Goal: Task Accomplishment & Management: Manage account settings

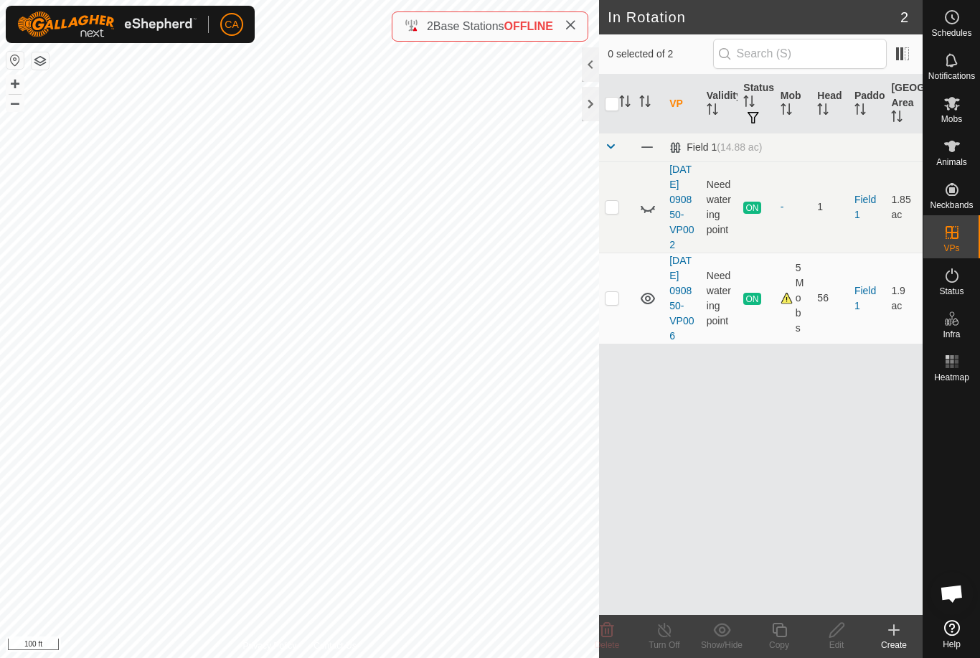
click at [907, 646] on div "Create" at bounding box center [893, 644] width 57 height 13
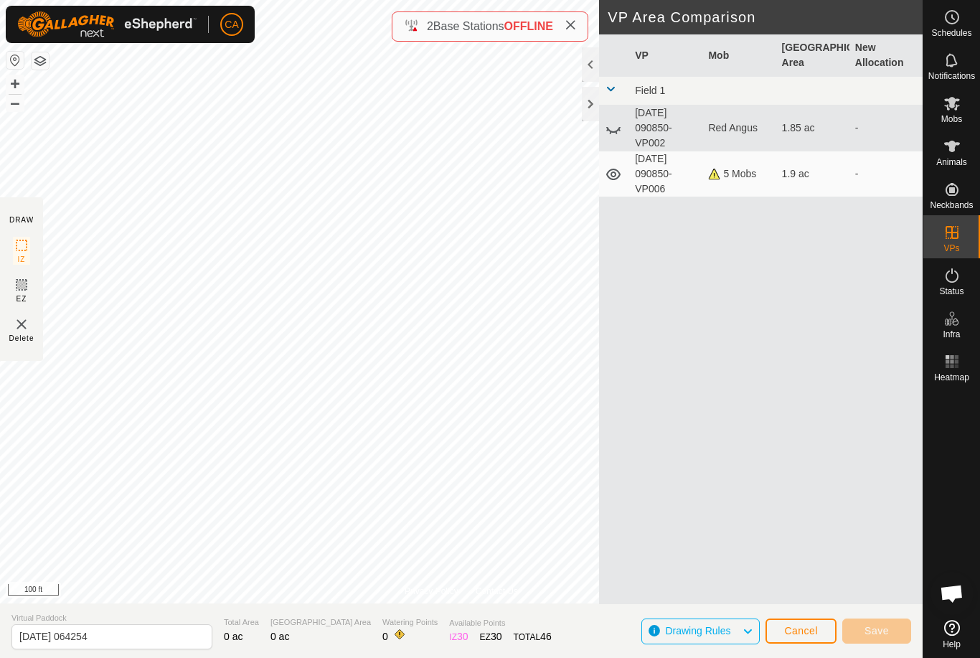
click at [816, 633] on span "Cancel" at bounding box center [801, 630] width 34 height 11
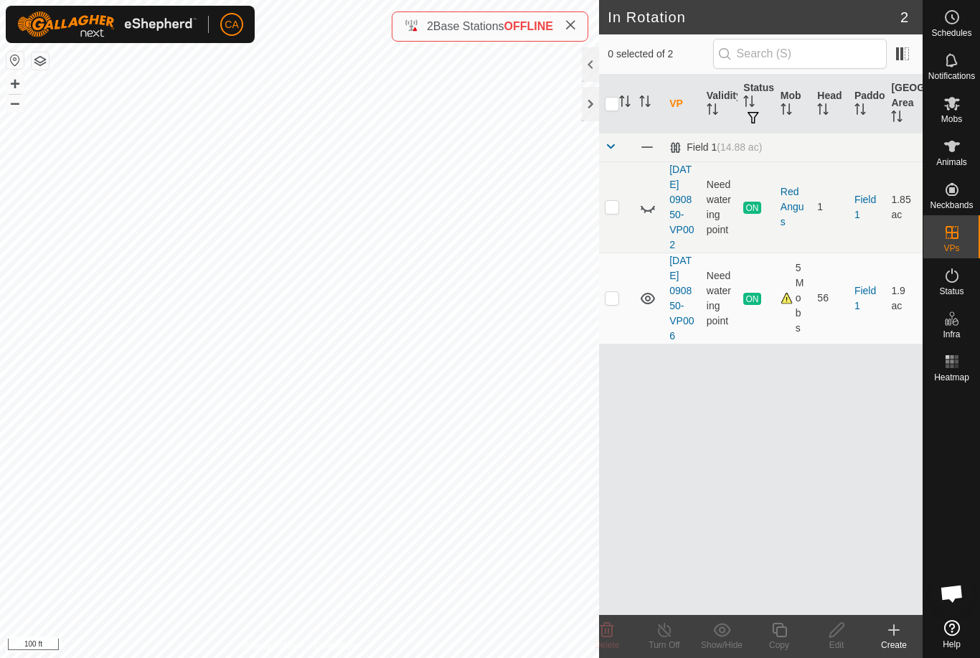
click at [610, 330] on td at bounding box center [616, 298] width 34 height 91
checkbox input "true"
click at [786, 641] on div "Copy" at bounding box center [778, 644] width 57 height 13
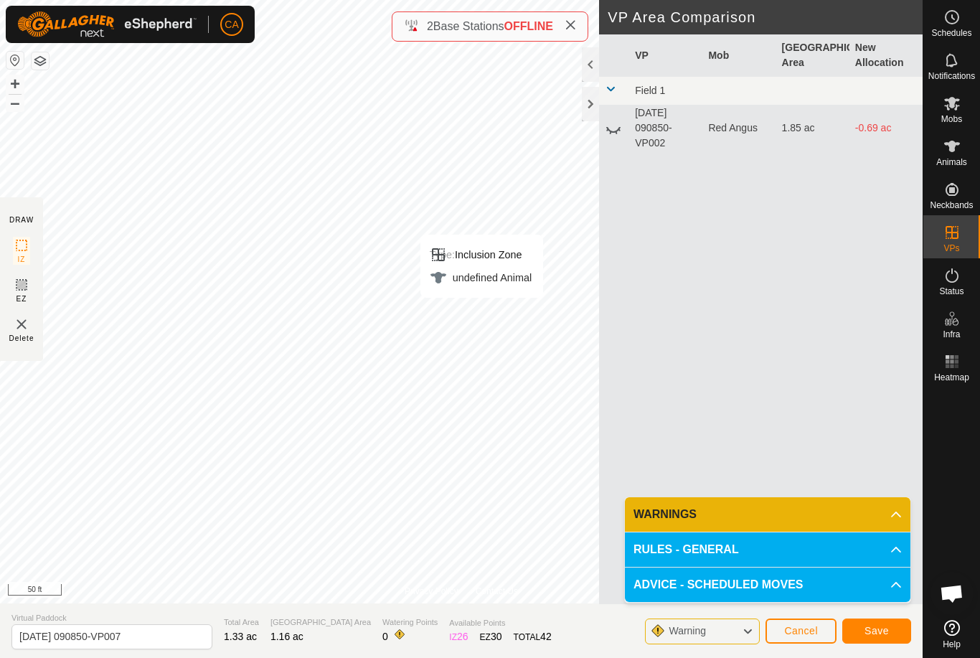
click at [876, 641] on button "Save" at bounding box center [876, 630] width 69 height 25
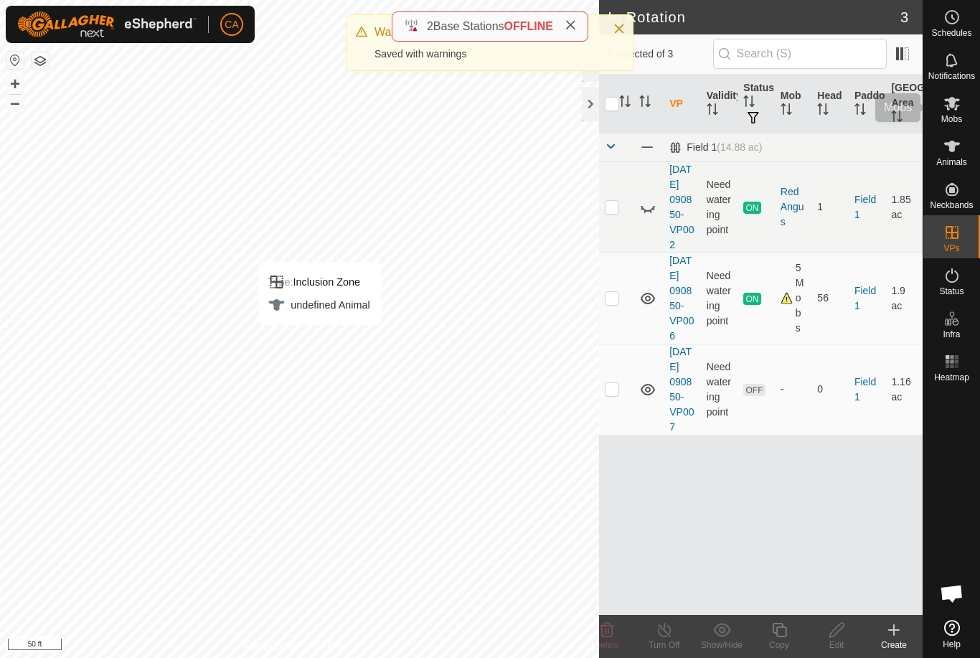
click at [959, 110] on icon at bounding box center [951, 103] width 17 height 17
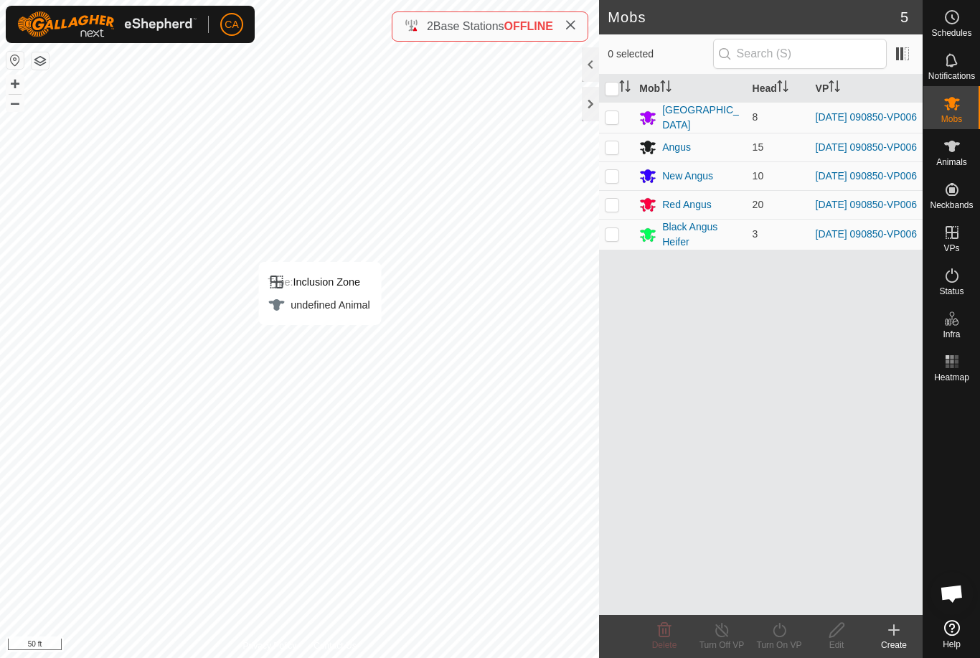
click at [612, 88] on input "checkbox" at bounding box center [612, 89] width 14 height 14
checkbox input "true"
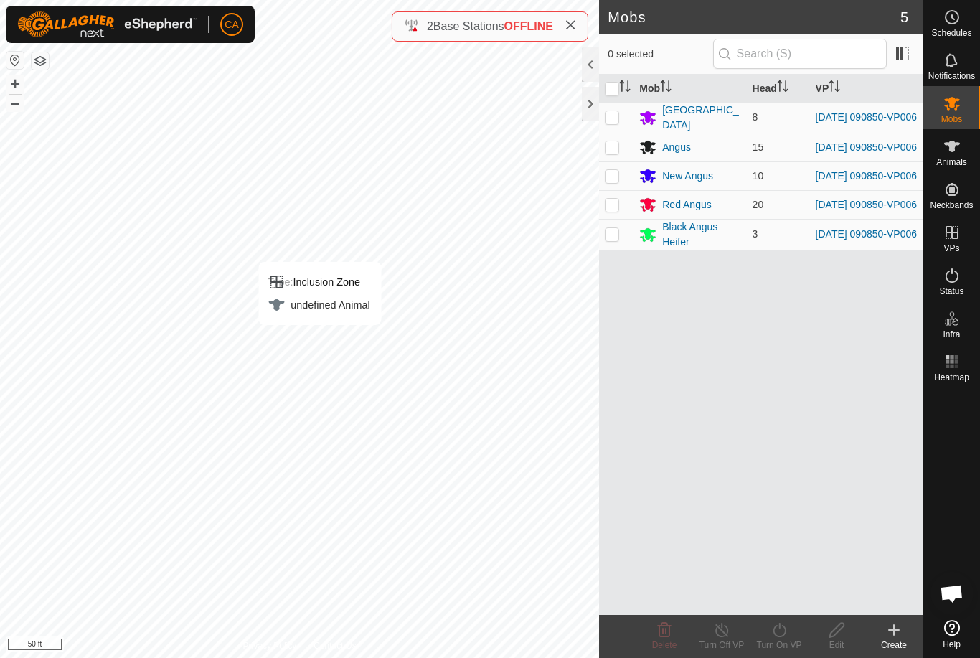
checkbox input "true"
click at [793, 631] on turn-on-svg-icon at bounding box center [778, 629] width 57 height 17
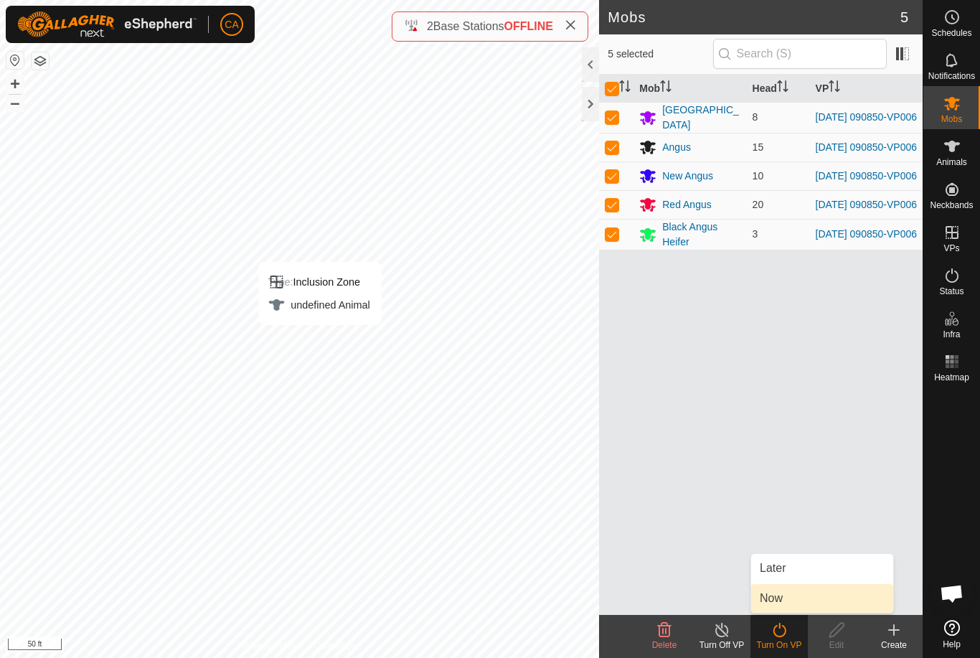
click at [808, 608] on link "Now" at bounding box center [822, 598] width 142 height 29
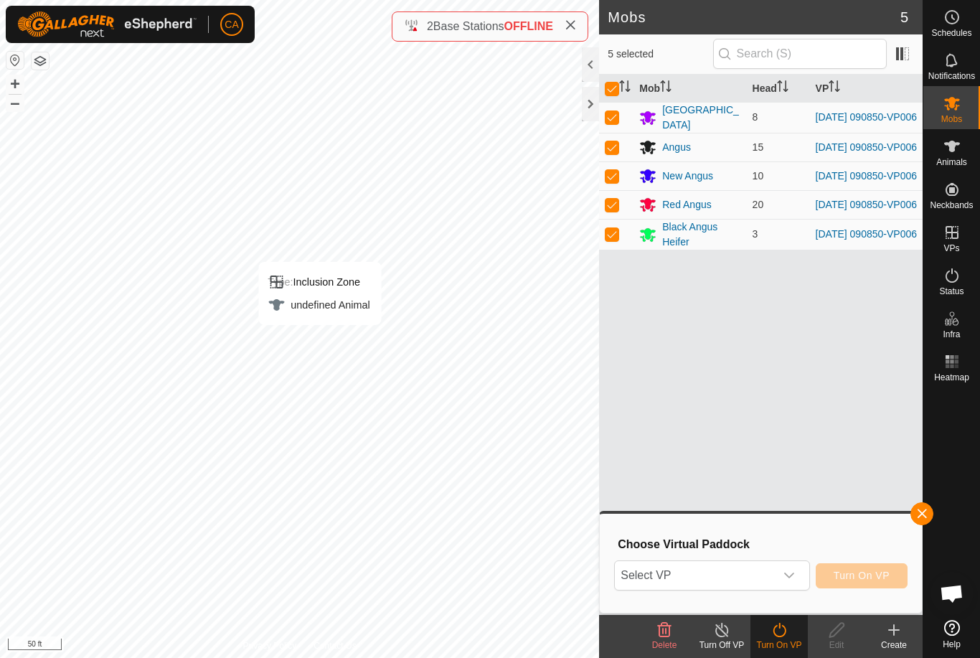
click at [765, 583] on span "Select VP" at bounding box center [694, 575] width 159 height 29
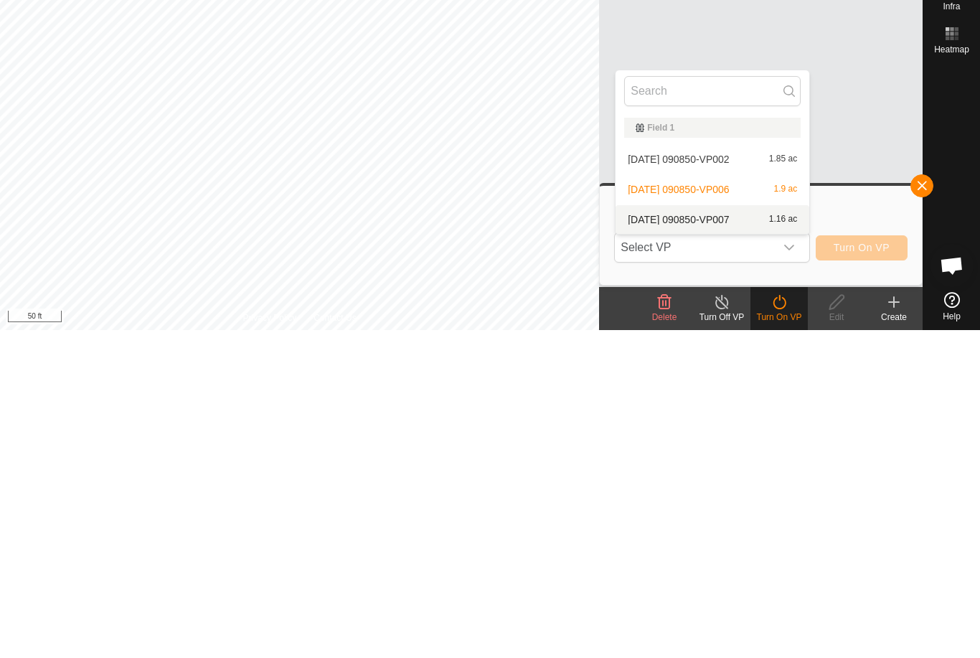
click at [725, 539] on div "[DATE] 090850-VP007 1.16 ac" at bounding box center [712, 547] width 176 height 17
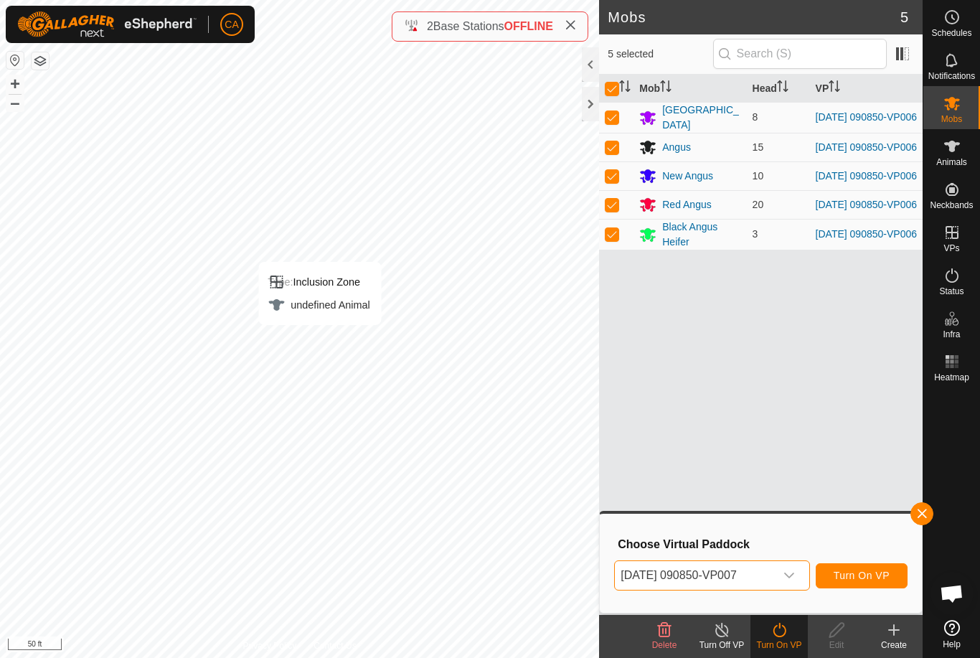
click at [877, 584] on button "Turn On VP" at bounding box center [862, 575] width 92 height 25
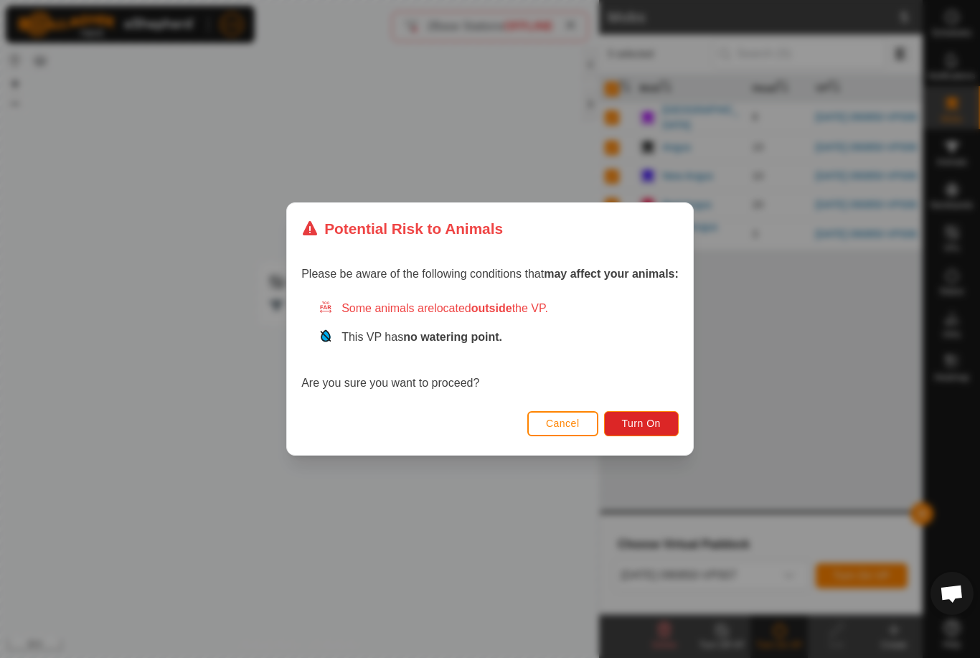
click at [641, 425] on span "Turn On" at bounding box center [641, 423] width 39 height 11
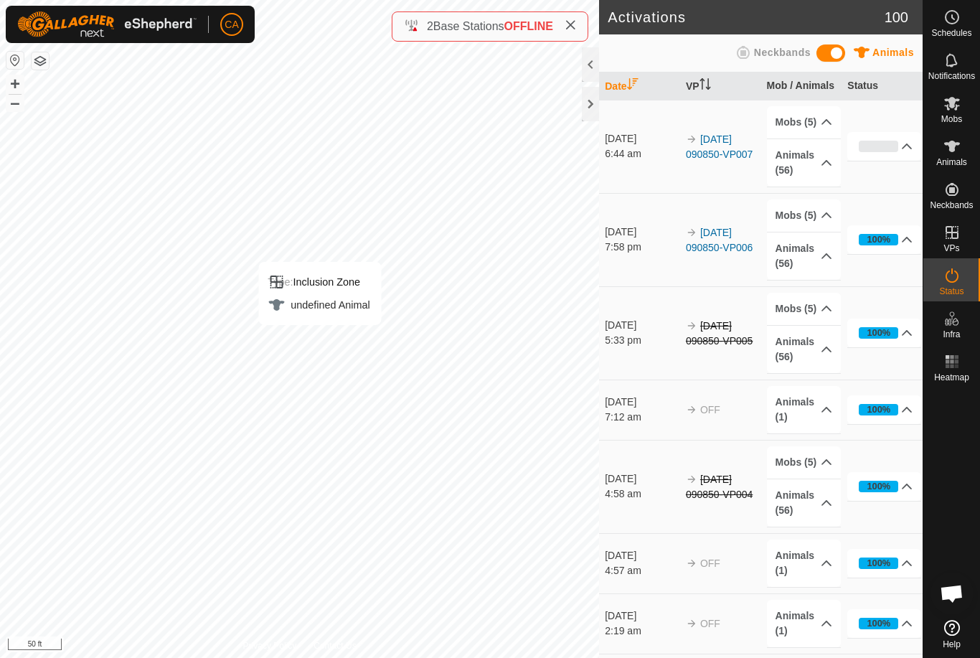
click at [596, 103] on div at bounding box center [590, 104] width 17 height 34
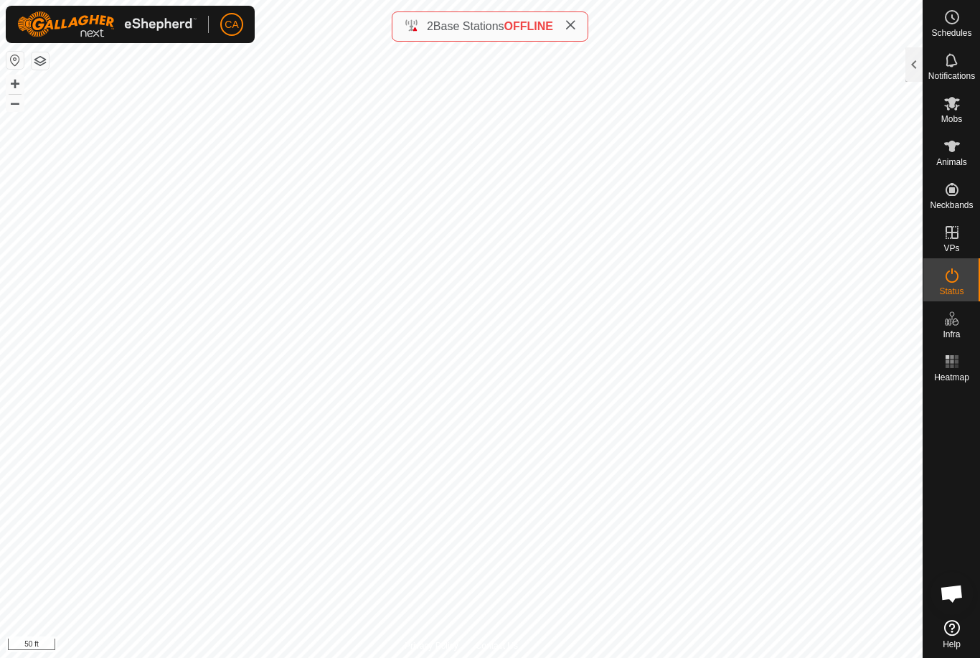
click at [576, 22] on icon at bounding box center [570, 24] width 11 height 11
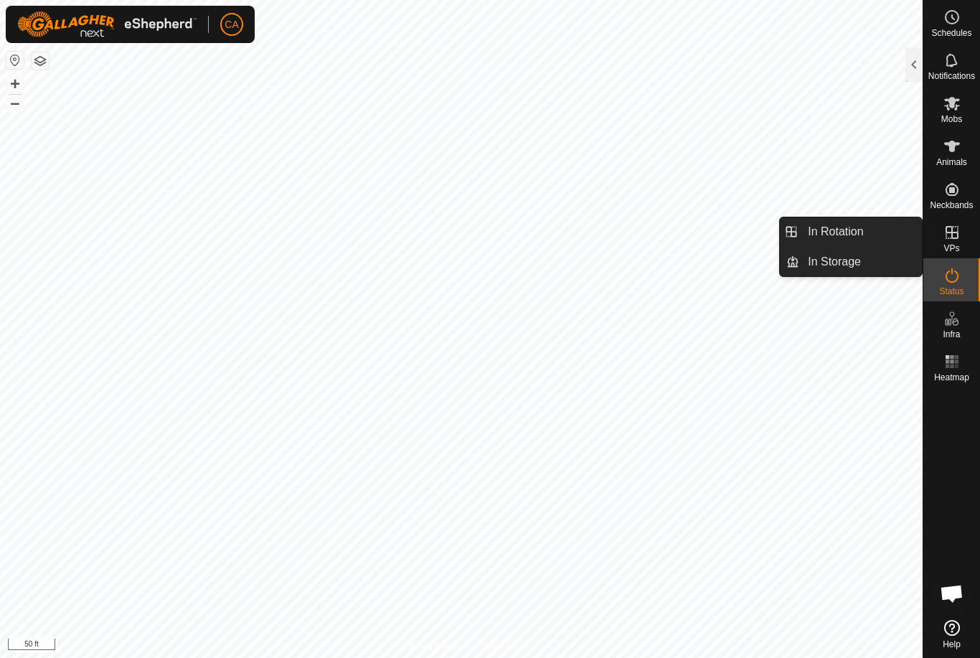
click at [918, 63] on div at bounding box center [913, 64] width 17 height 34
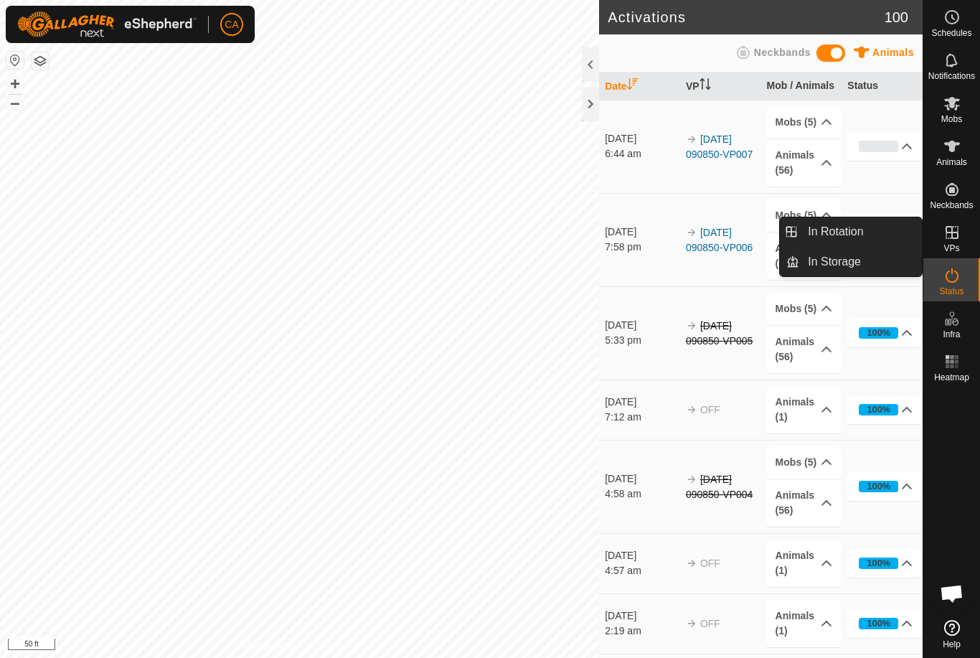
click at [871, 231] on link "In Rotation" at bounding box center [860, 231] width 123 height 29
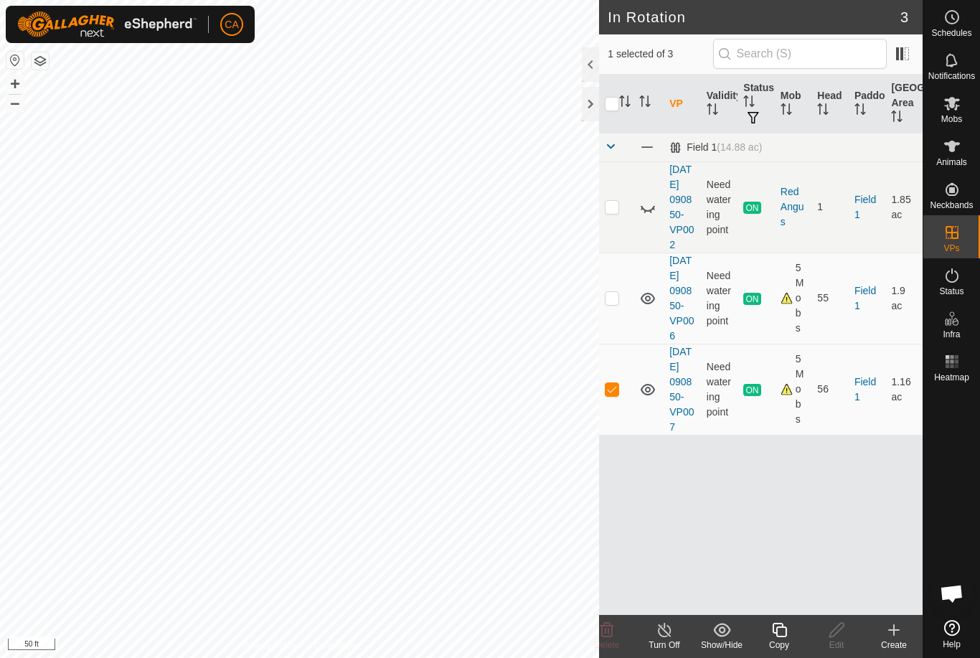
click at [782, 636] on icon at bounding box center [779, 630] width 14 height 14
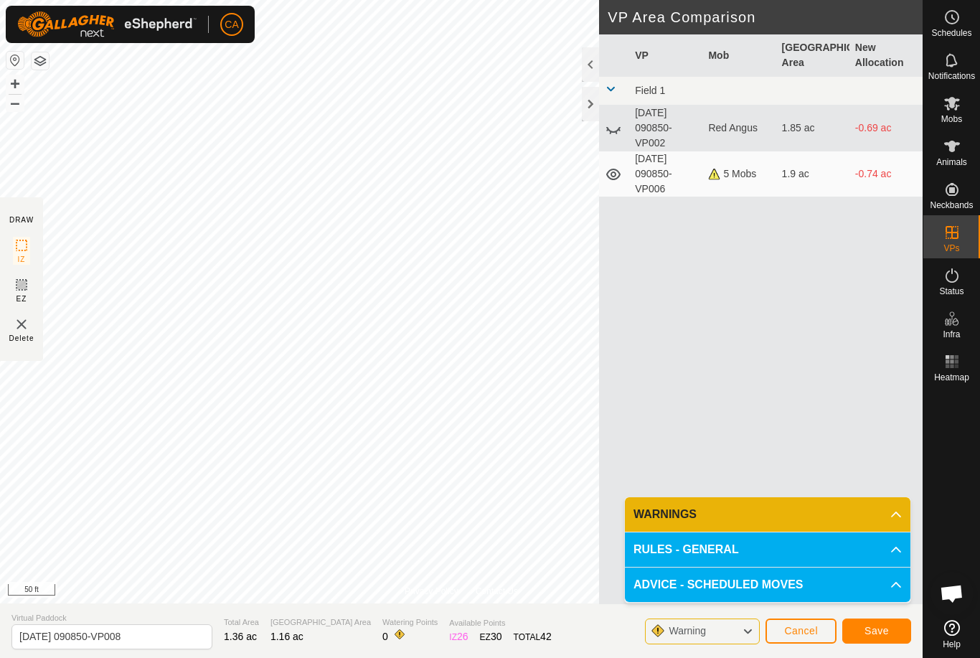
click at [879, 635] on span "Save" at bounding box center [876, 630] width 24 height 11
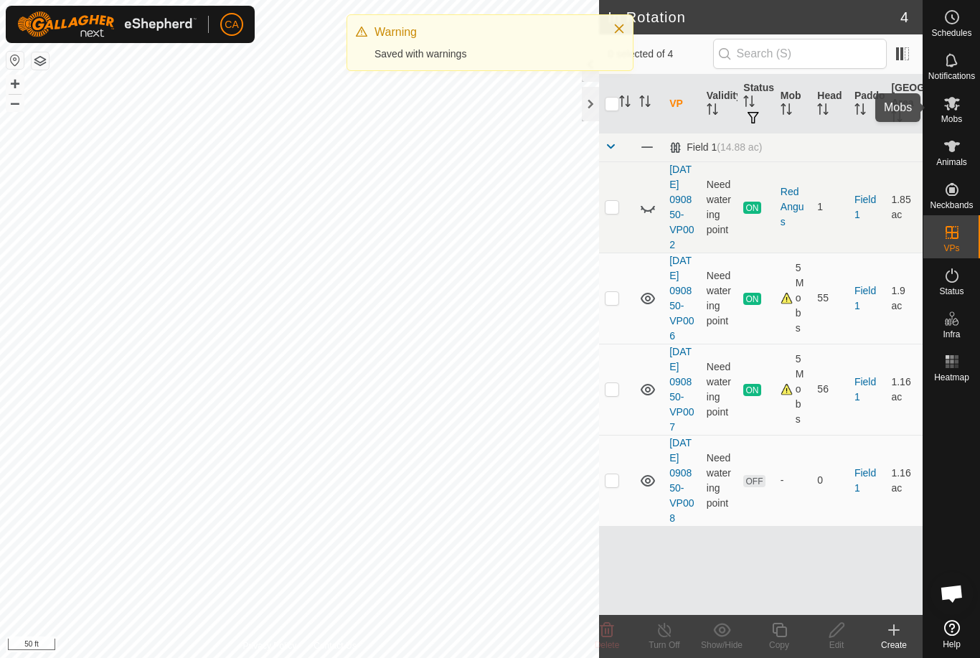
click at [956, 115] on span "Mobs" at bounding box center [951, 119] width 21 height 9
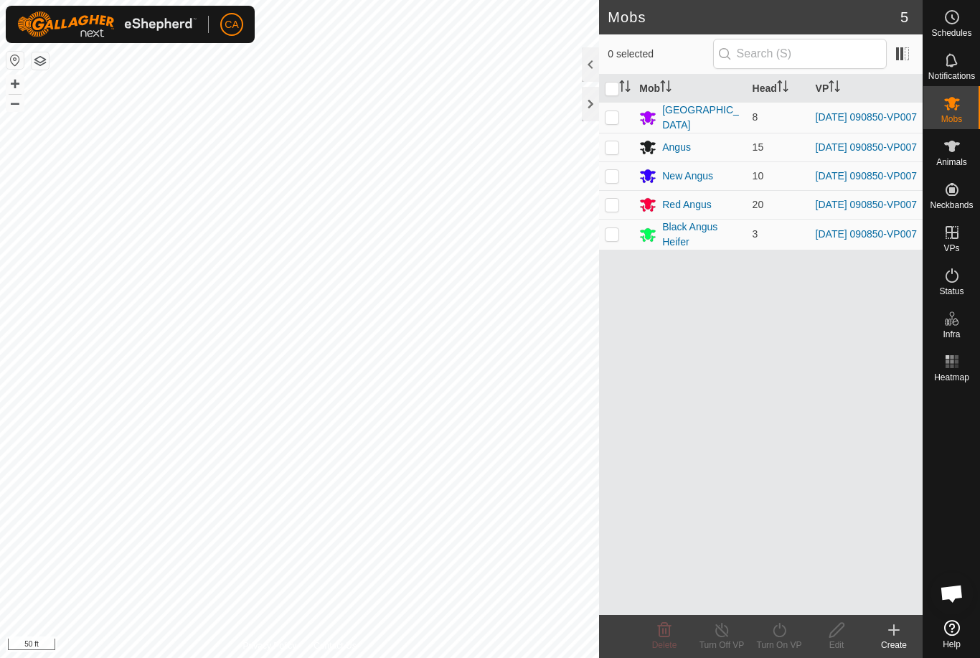
click at [608, 85] on input "checkbox" at bounding box center [612, 89] width 14 height 14
checkbox input "true"
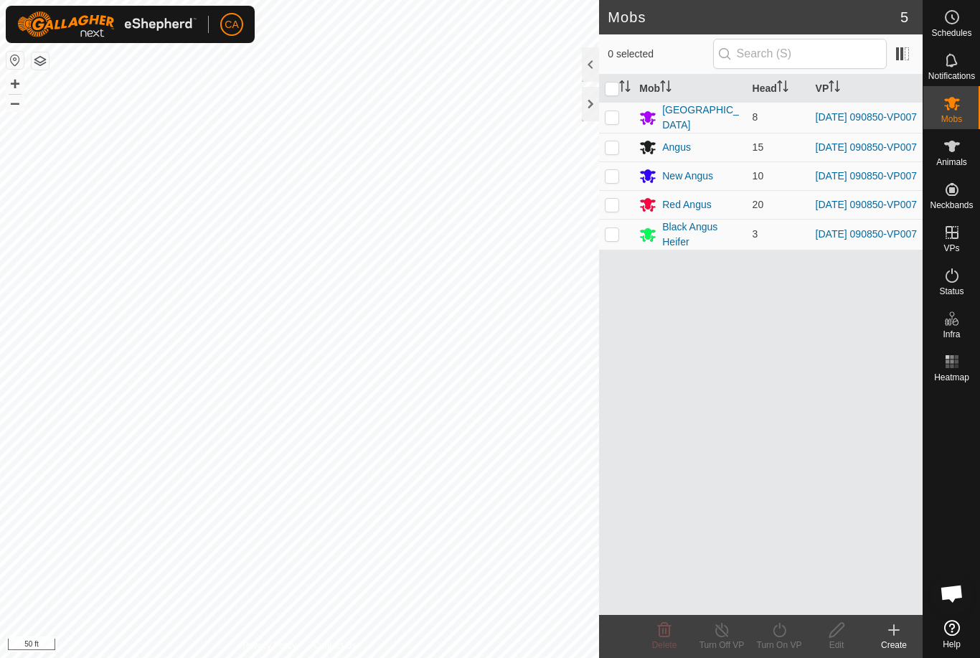
checkbox input "true"
click at [786, 638] on div "Turn On VP" at bounding box center [778, 644] width 57 height 13
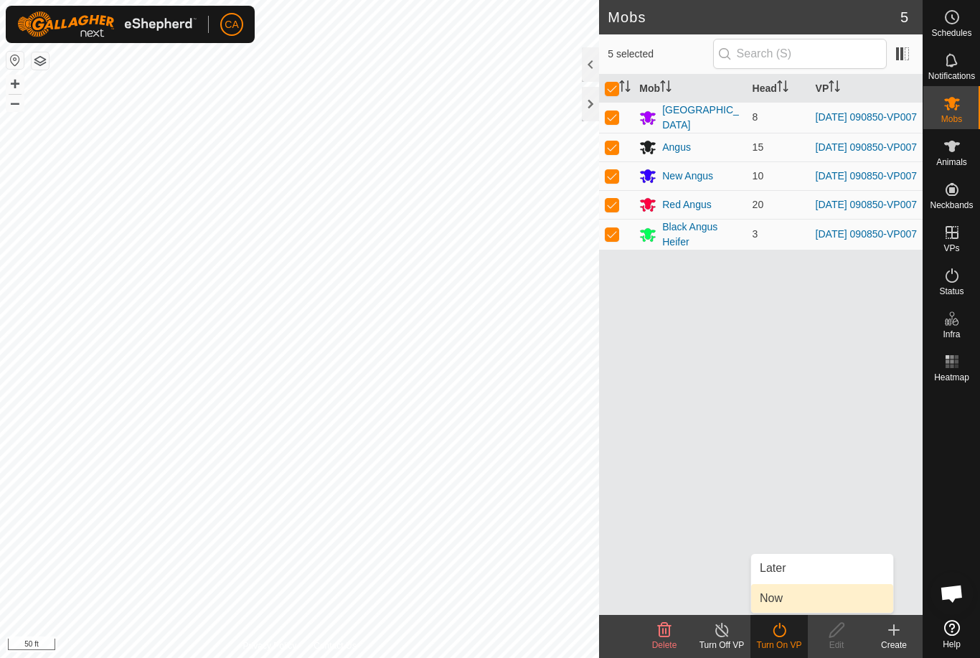
click at [793, 598] on link "Now" at bounding box center [822, 598] width 142 height 29
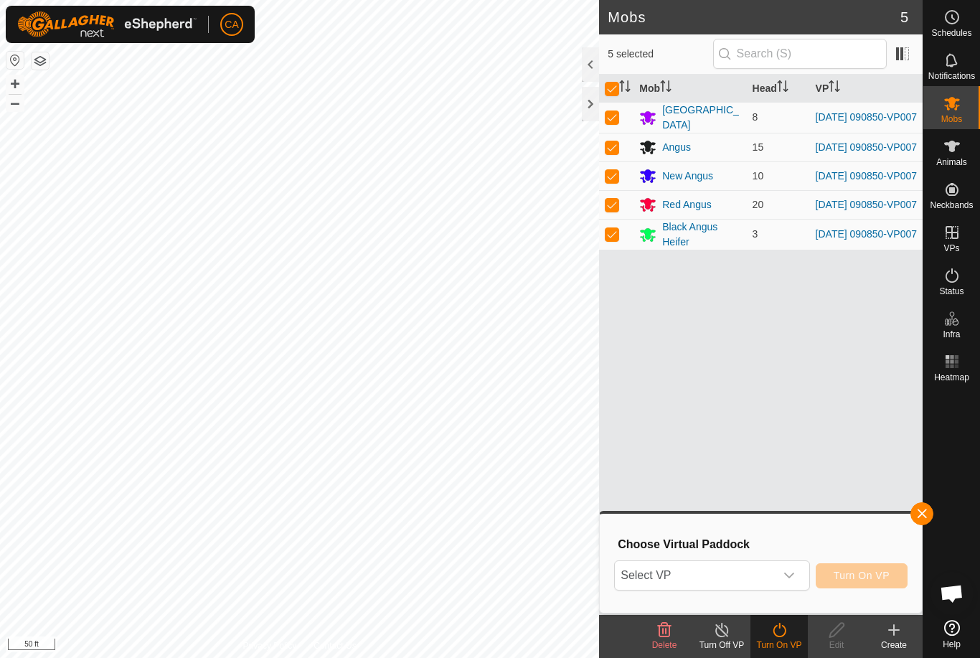
click at [753, 580] on span "Select VP" at bounding box center [694, 575] width 159 height 29
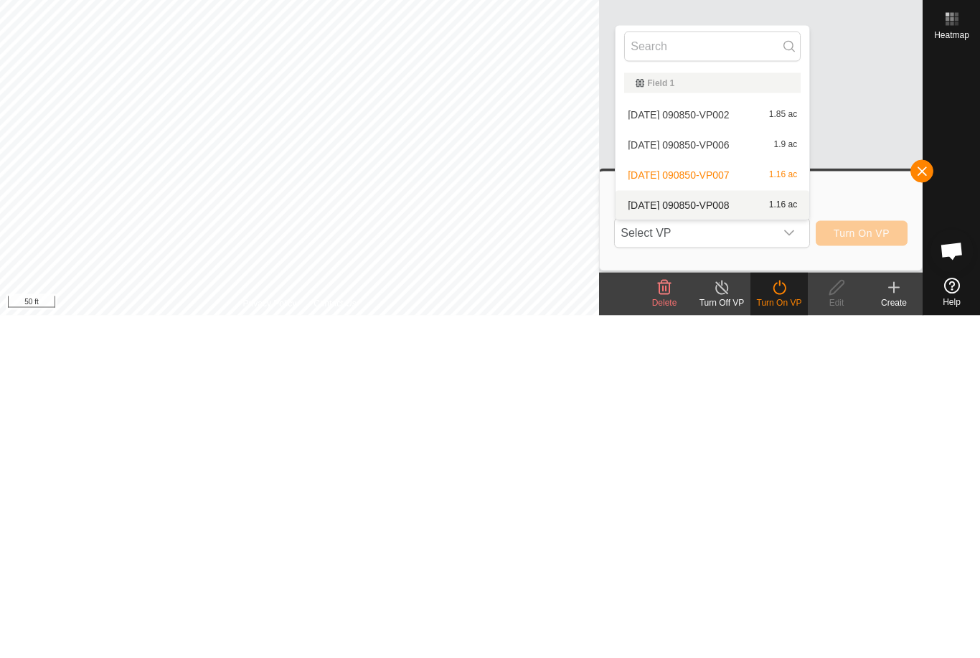
click at [722, 542] on span "[DATE] 090850-VP008" at bounding box center [678, 547] width 101 height 10
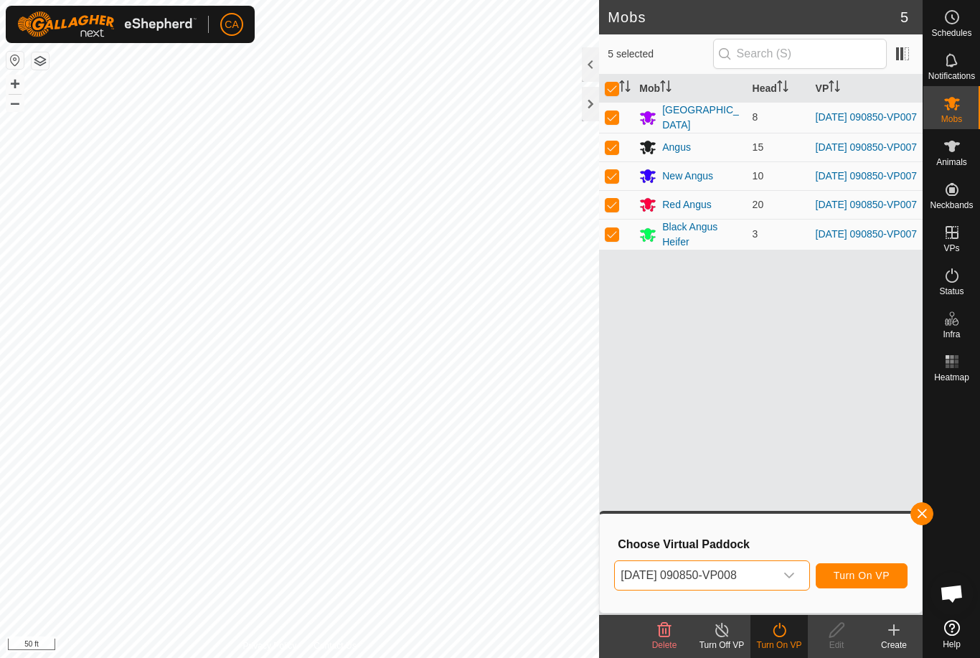
click at [872, 585] on button "Turn On VP" at bounding box center [862, 575] width 92 height 25
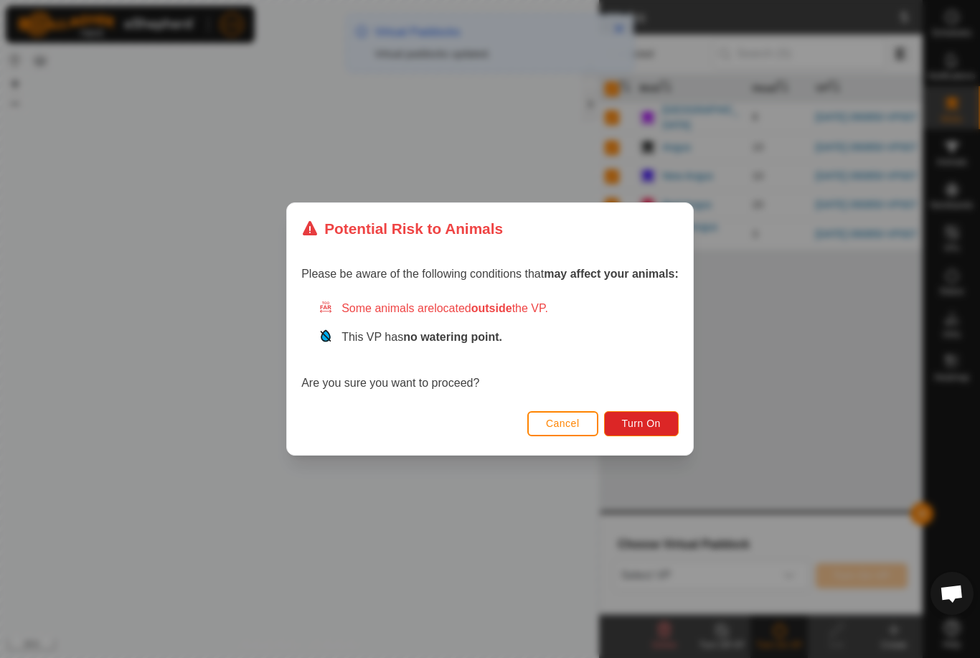
click at [656, 434] on button "Turn On" at bounding box center [641, 423] width 75 height 25
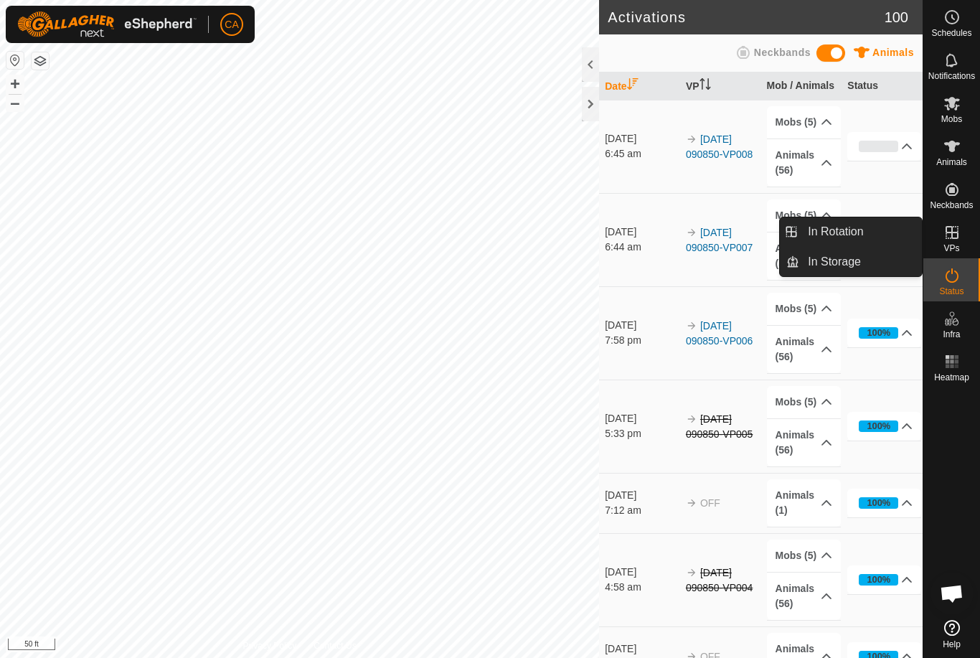
click at [857, 231] on span "In Rotation" at bounding box center [835, 231] width 55 height 17
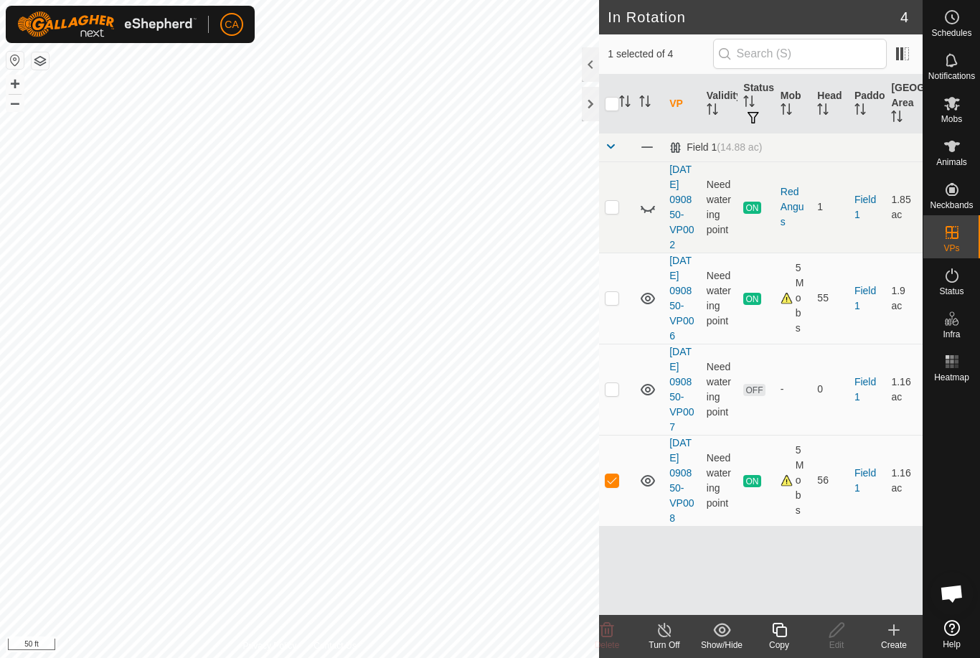
click at [621, 429] on td at bounding box center [616, 389] width 34 height 91
checkbox input "true"
click at [666, 632] on line at bounding box center [664, 630] width 11 height 11
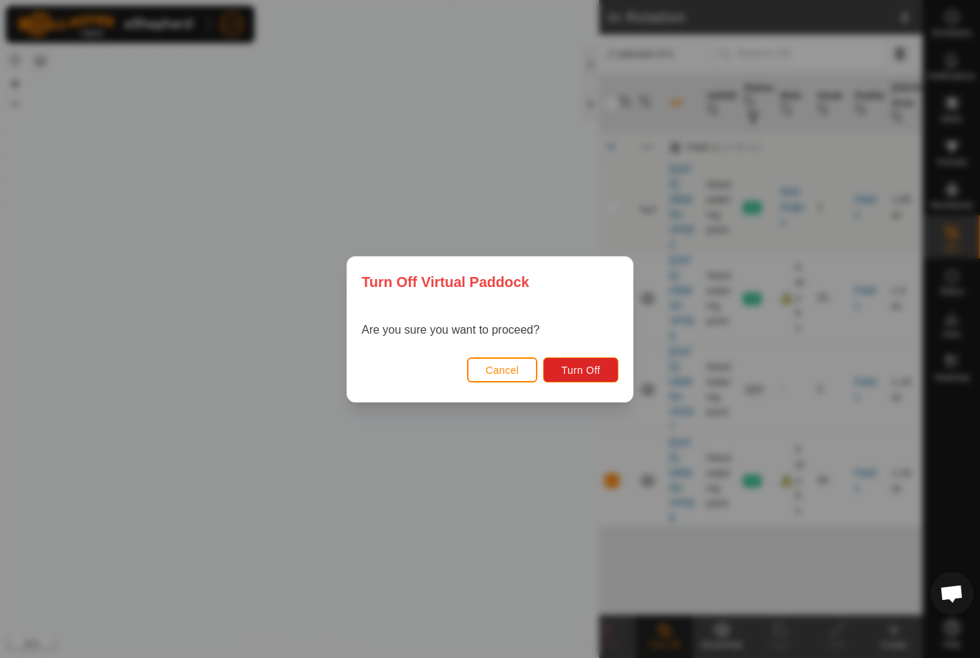
click at [600, 379] on button "Turn Off" at bounding box center [580, 369] width 75 height 25
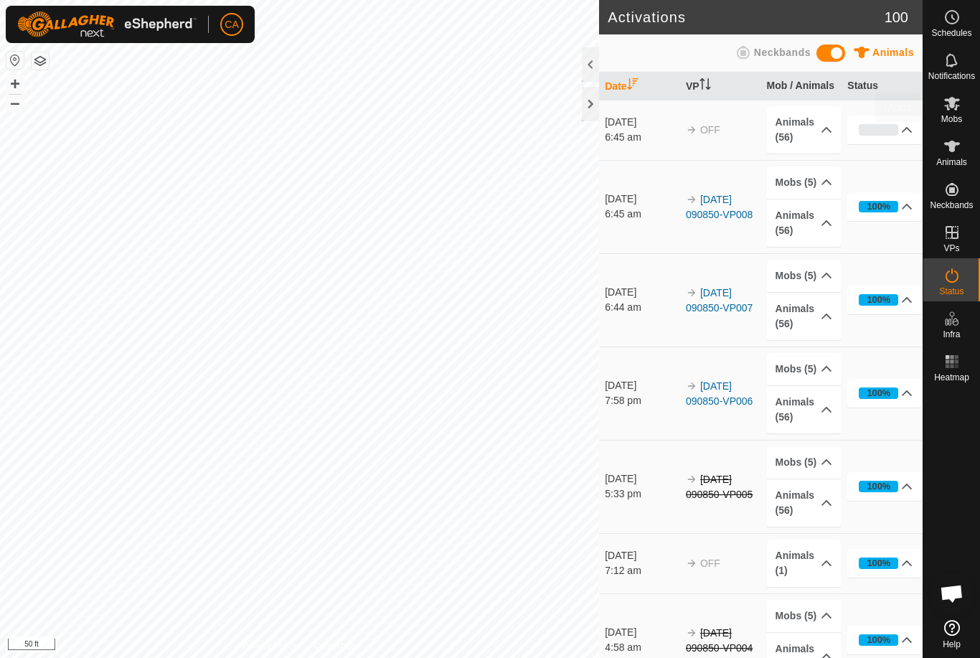
click at [956, 118] on span "Mobs" at bounding box center [951, 119] width 21 height 9
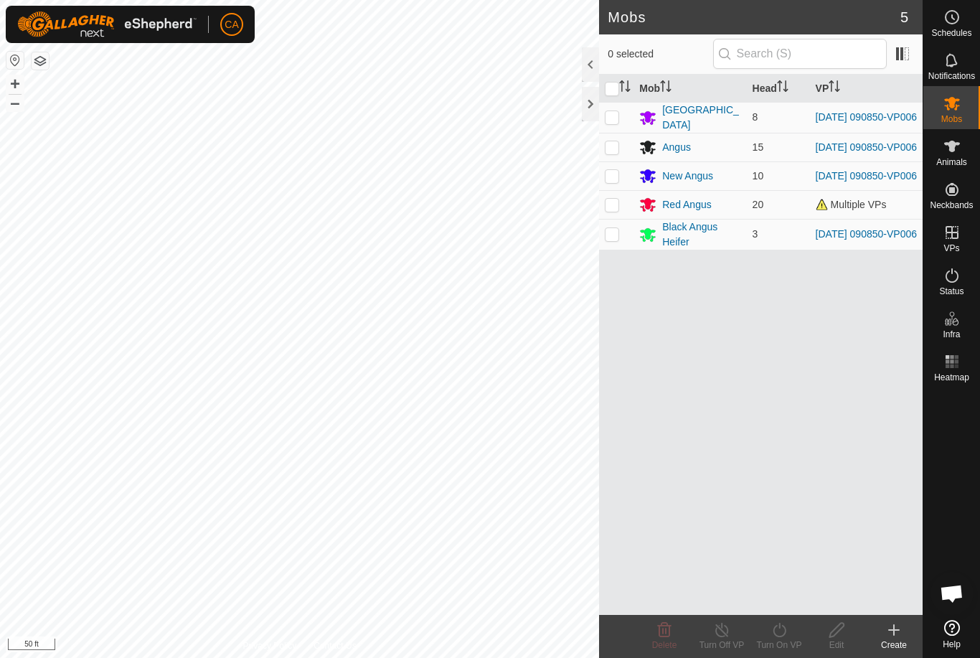
click at [605, 85] on input "checkbox" at bounding box center [612, 89] width 14 height 14
checkbox input "true"
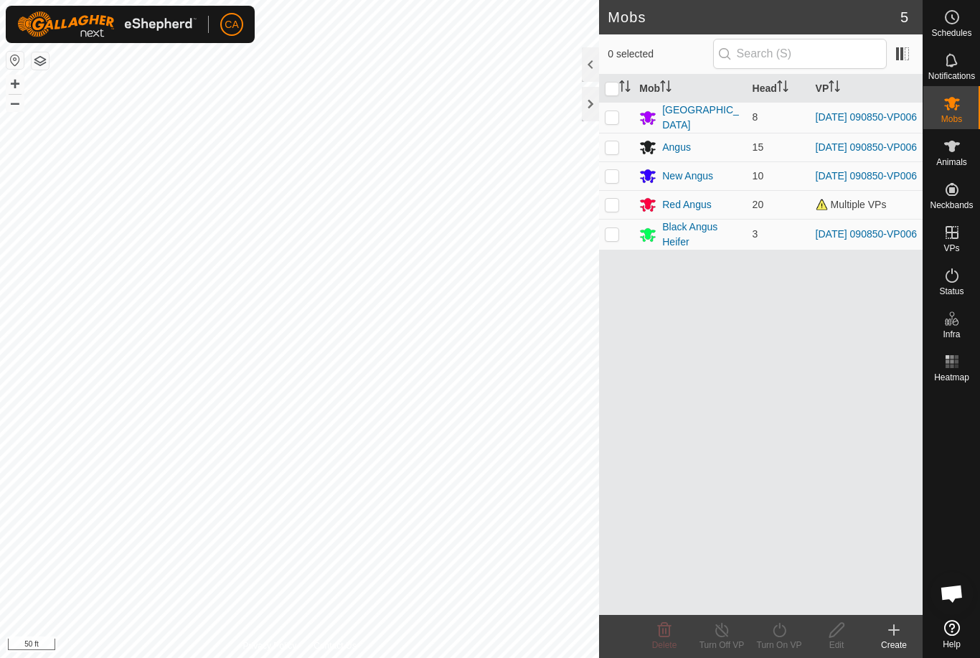
checkbox input "true"
click at [778, 635] on icon at bounding box center [779, 629] width 18 height 17
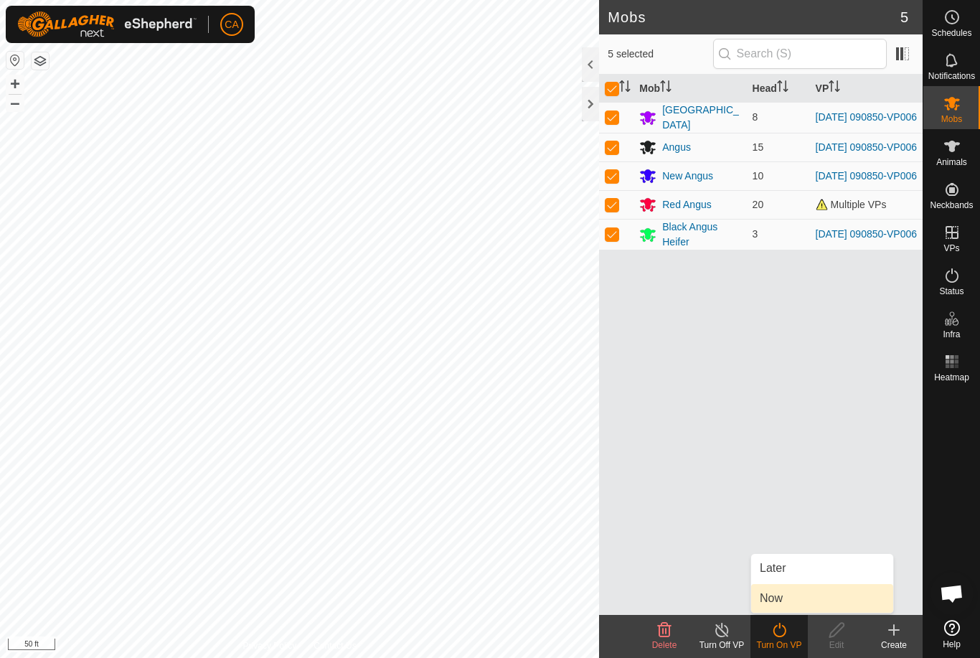
click at [786, 604] on link "Now" at bounding box center [822, 598] width 142 height 29
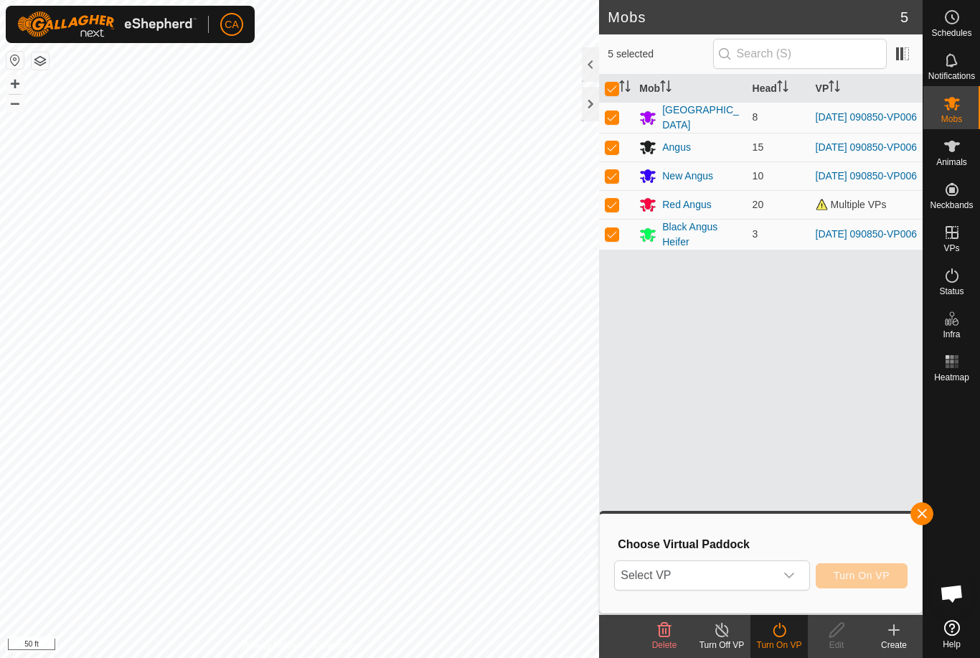
click at [737, 577] on span "Select VP" at bounding box center [694, 575] width 159 height 29
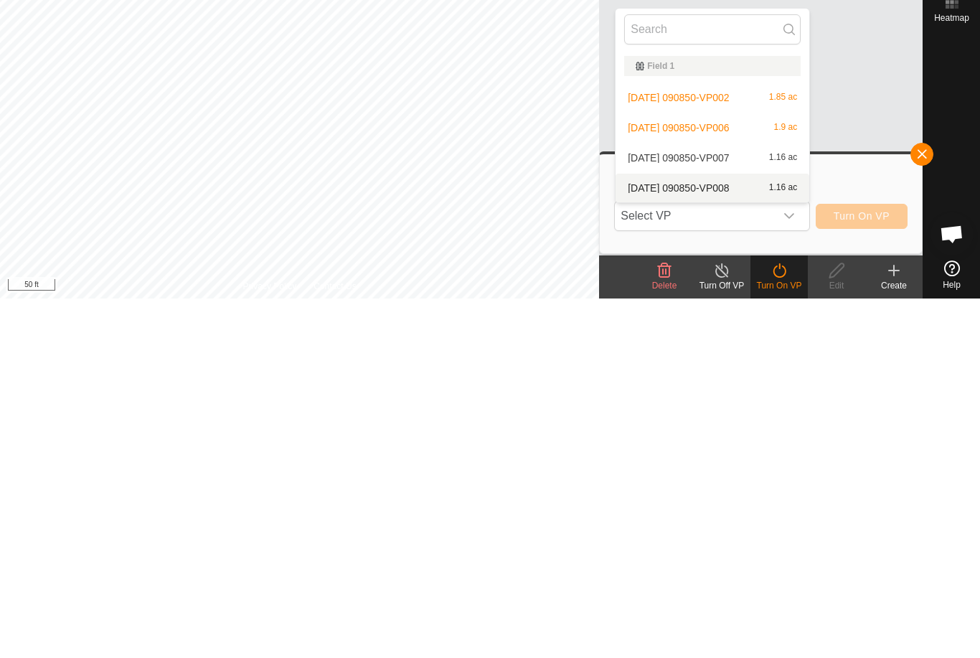
click at [729, 542] on span "[DATE] 090850-VP008" at bounding box center [678, 547] width 101 height 10
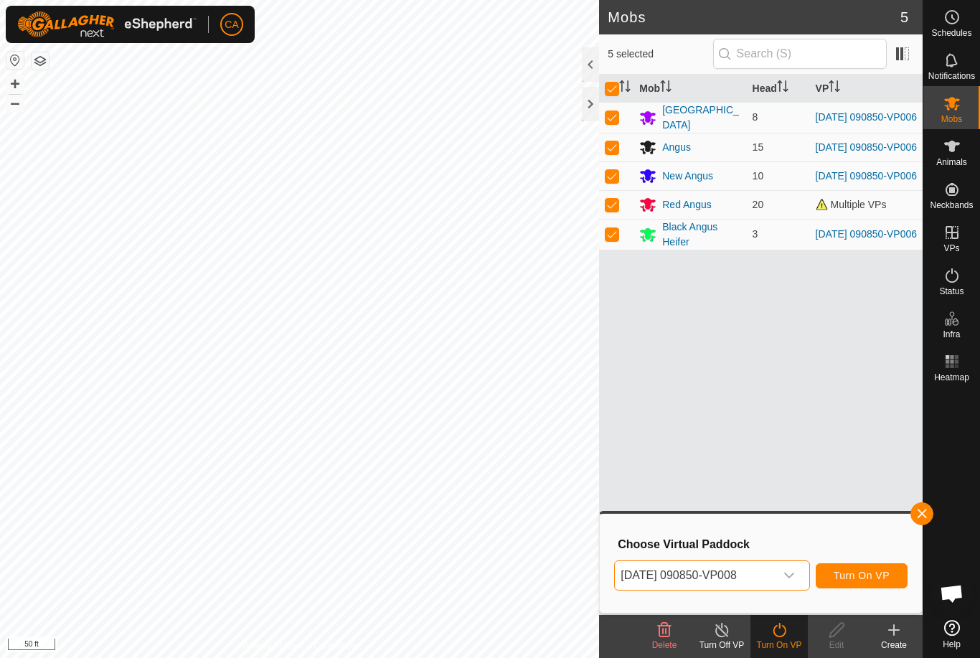
click at [876, 584] on button "Turn On VP" at bounding box center [862, 575] width 92 height 25
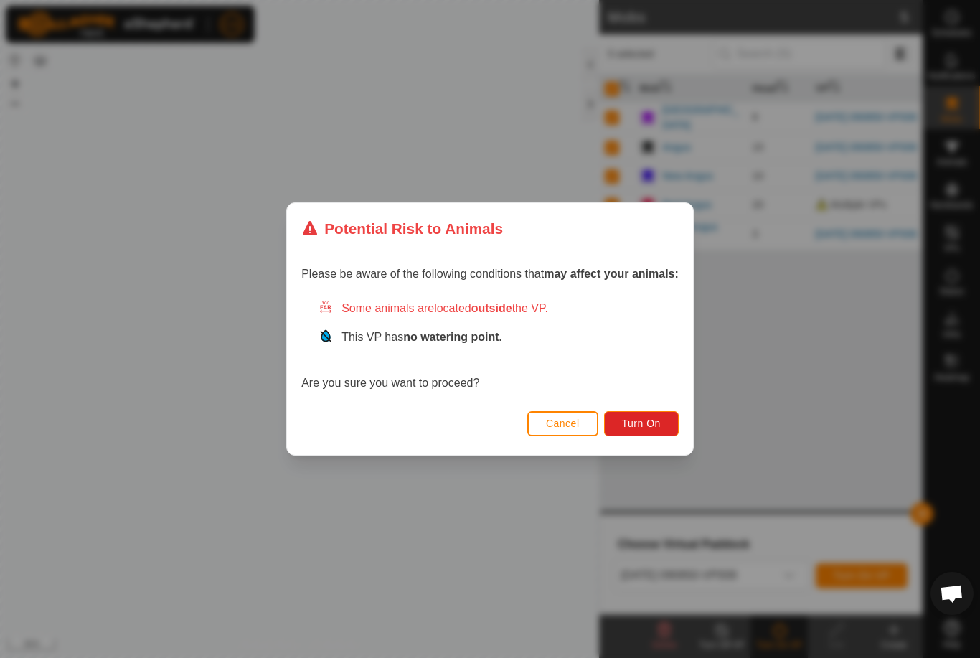
click at [656, 425] on span "Turn On" at bounding box center [641, 423] width 39 height 11
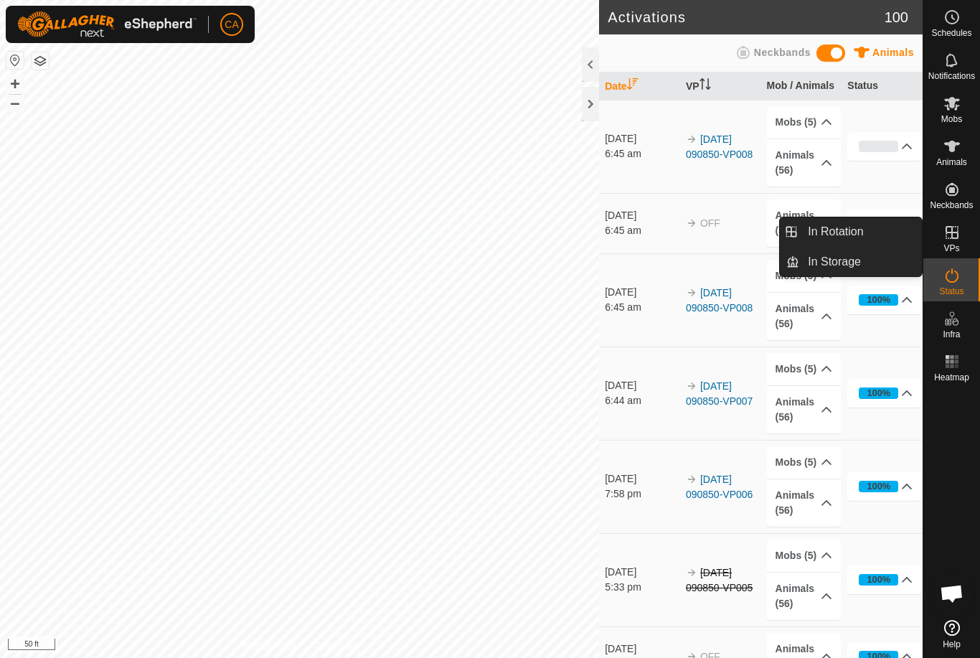
click at [864, 234] on link "In Rotation" at bounding box center [860, 231] width 123 height 29
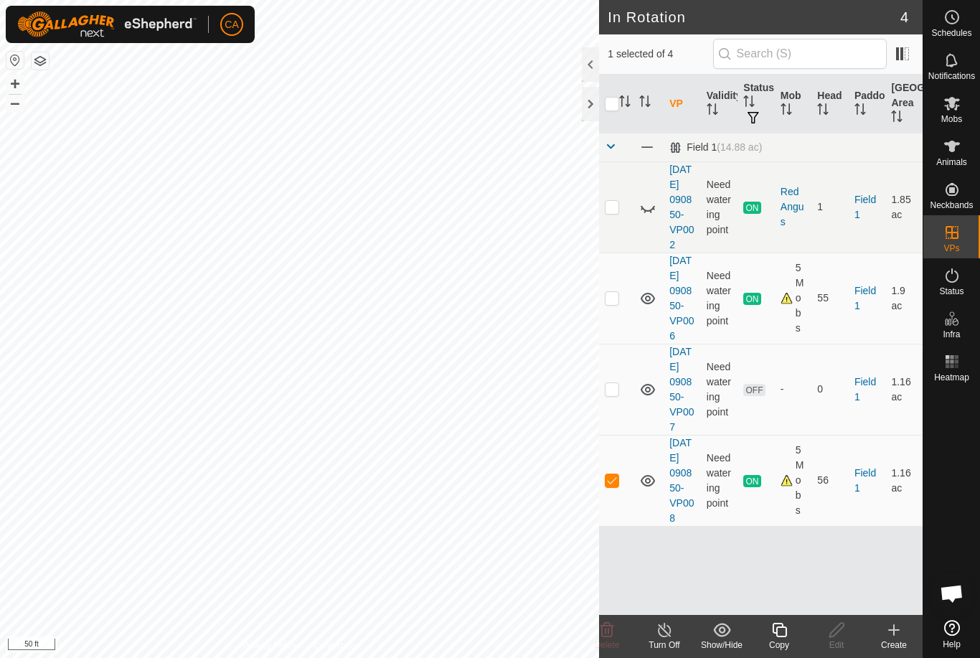
click at [622, 433] on td at bounding box center [616, 389] width 34 height 91
checkbox input "true"
click at [623, 526] on td at bounding box center [616, 480] width 34 height 91
checkbox input "false"
click at [609, 628] on icon at bounding box center [606, 629] width 17 height 17
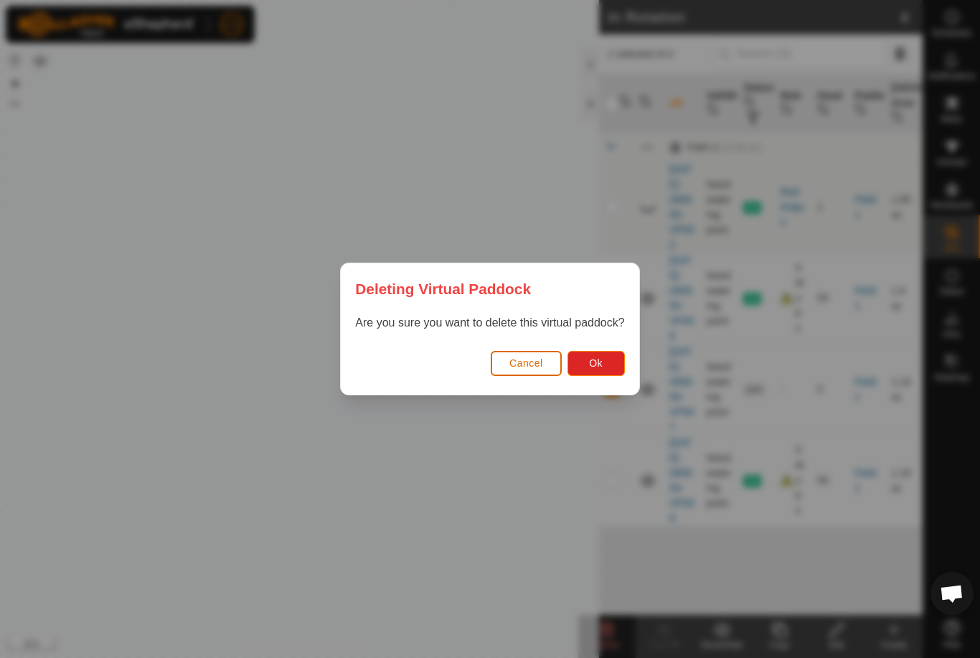
click at [621, 373] on button "Ok" at bounding box center [595, 363] width 57 height 25
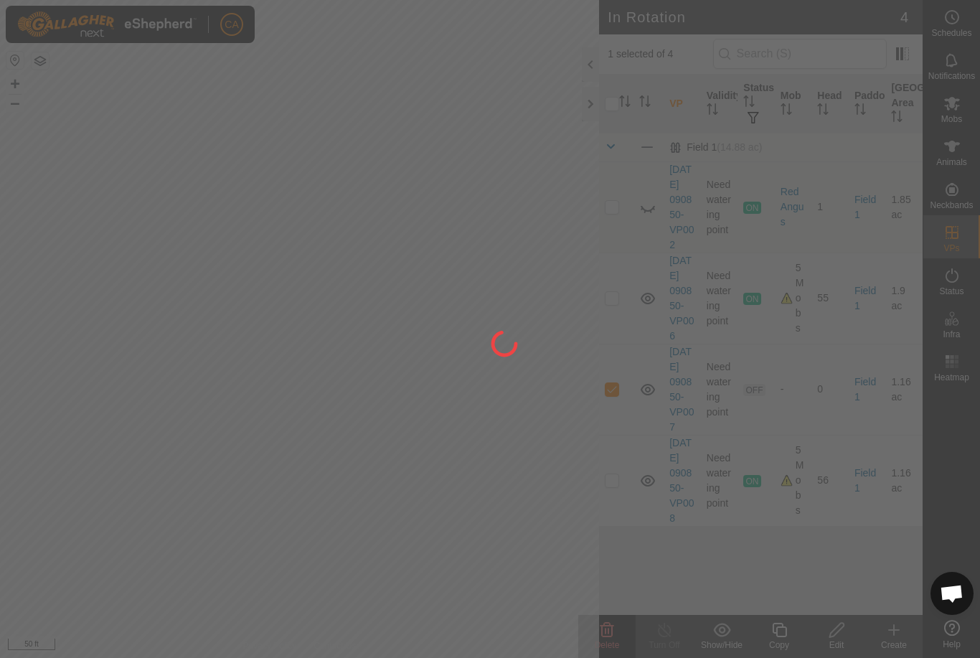
checkbox input "false"
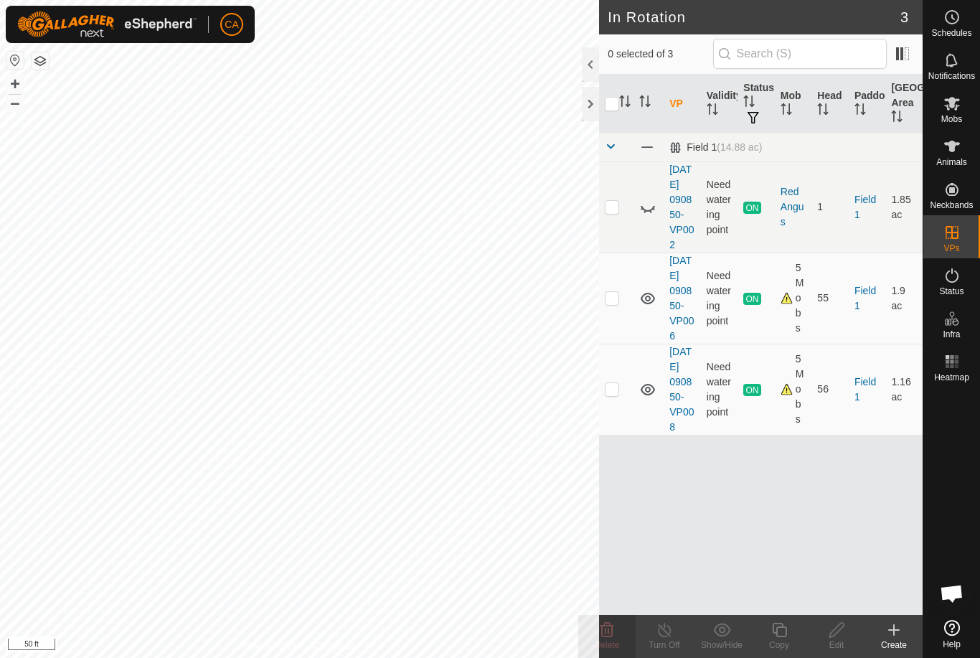
click at [593, 108] on div at bounding box center [590, 104] width 17 height 34
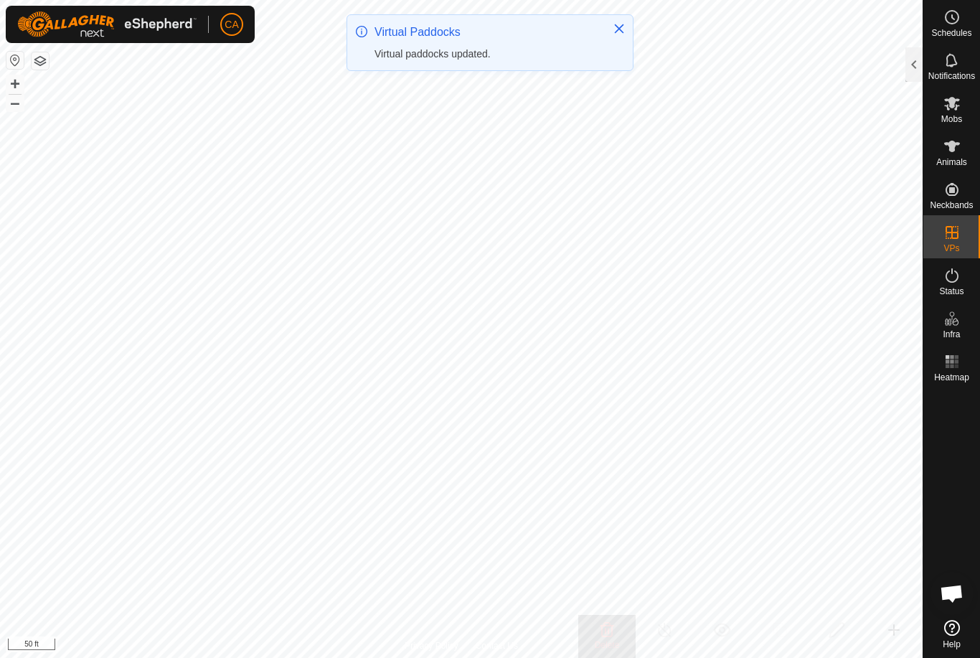
click at [911, 74] on div at bounding box center [913, 64] width 17 height 34
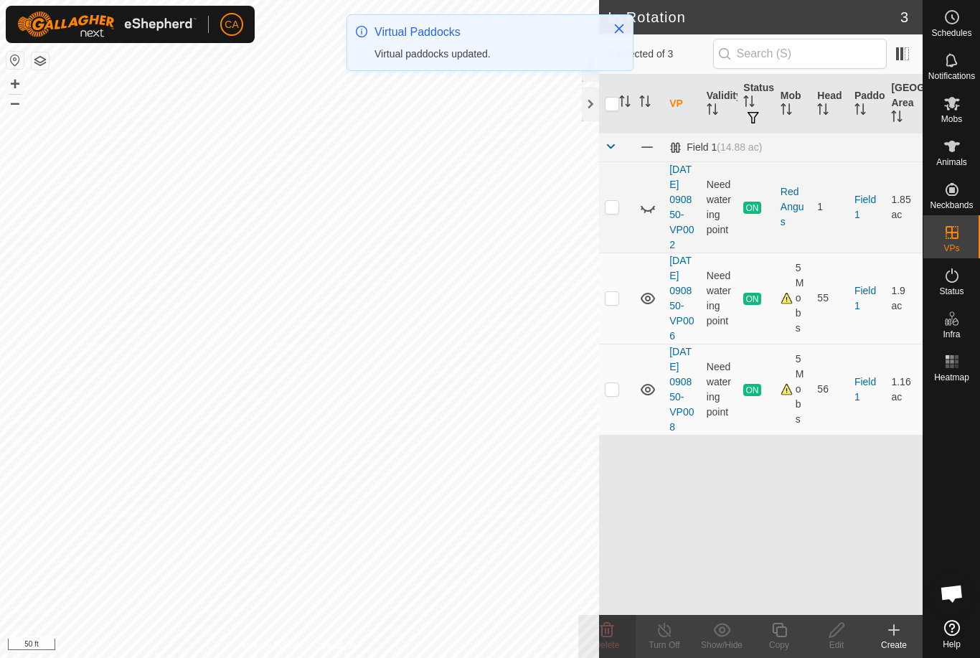
click at [624, 429] on td at bounding box center [616, 389] width 34 height 91
checkbox input "true"
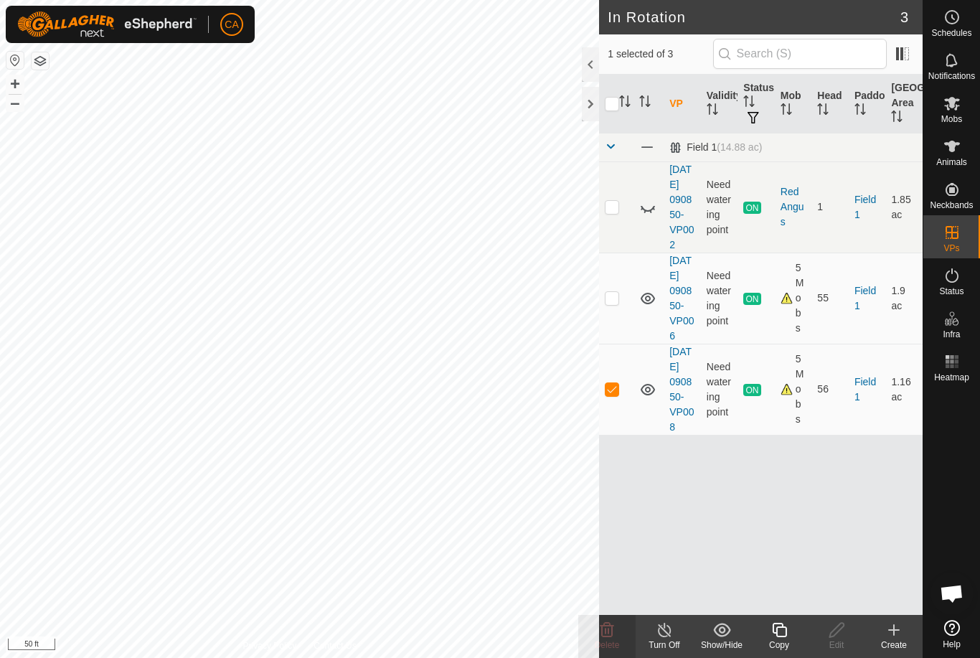
click at [584, 98] on div at bounding box center [590, 104] width 17 height 34
